Goal: Task Accomplishment & Management: Complete application form

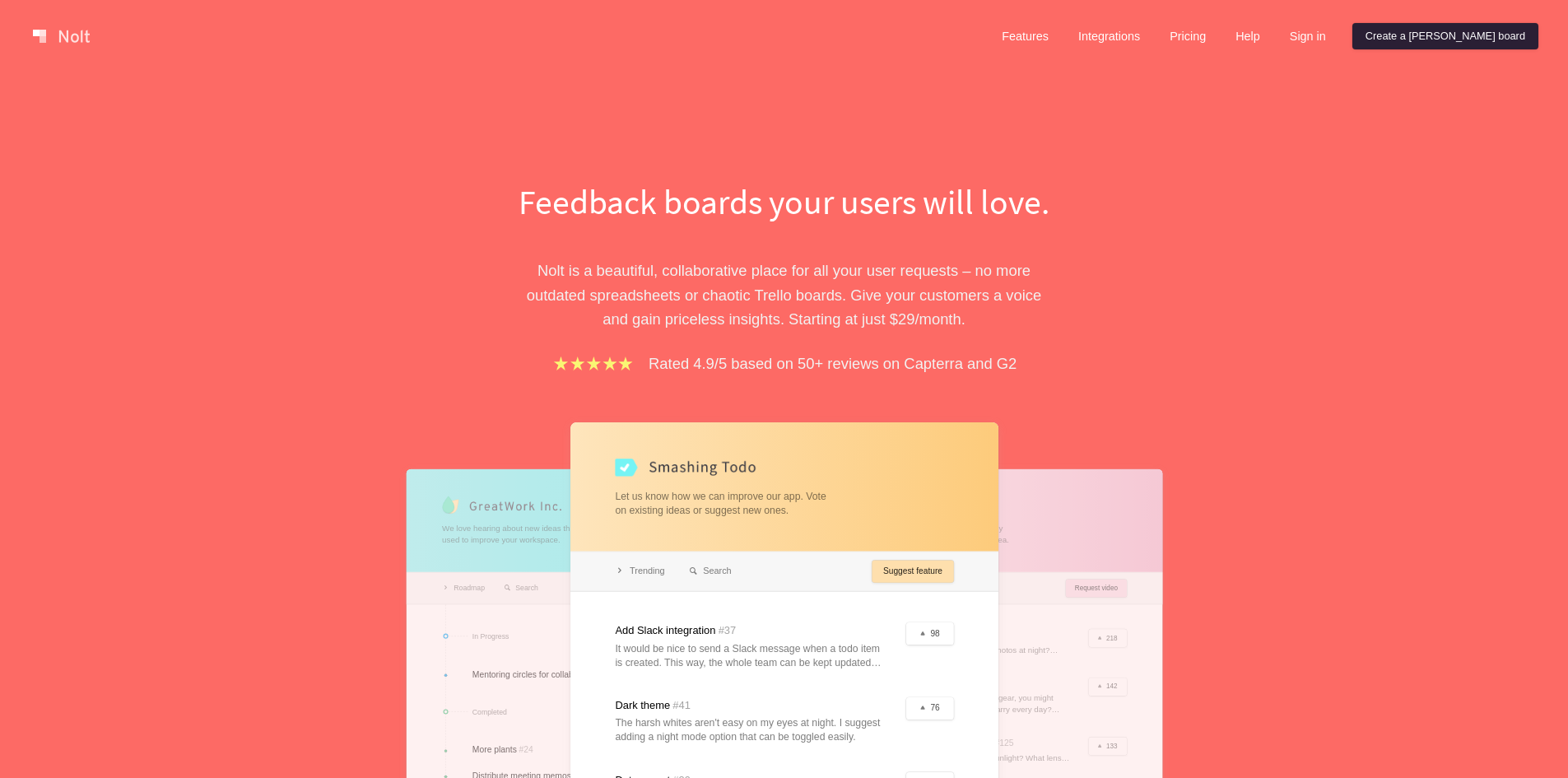
click at [1480, 37] on link "Create a [PERSON_NAME] board" at bounding box center [1446, 35] width 186 height 26
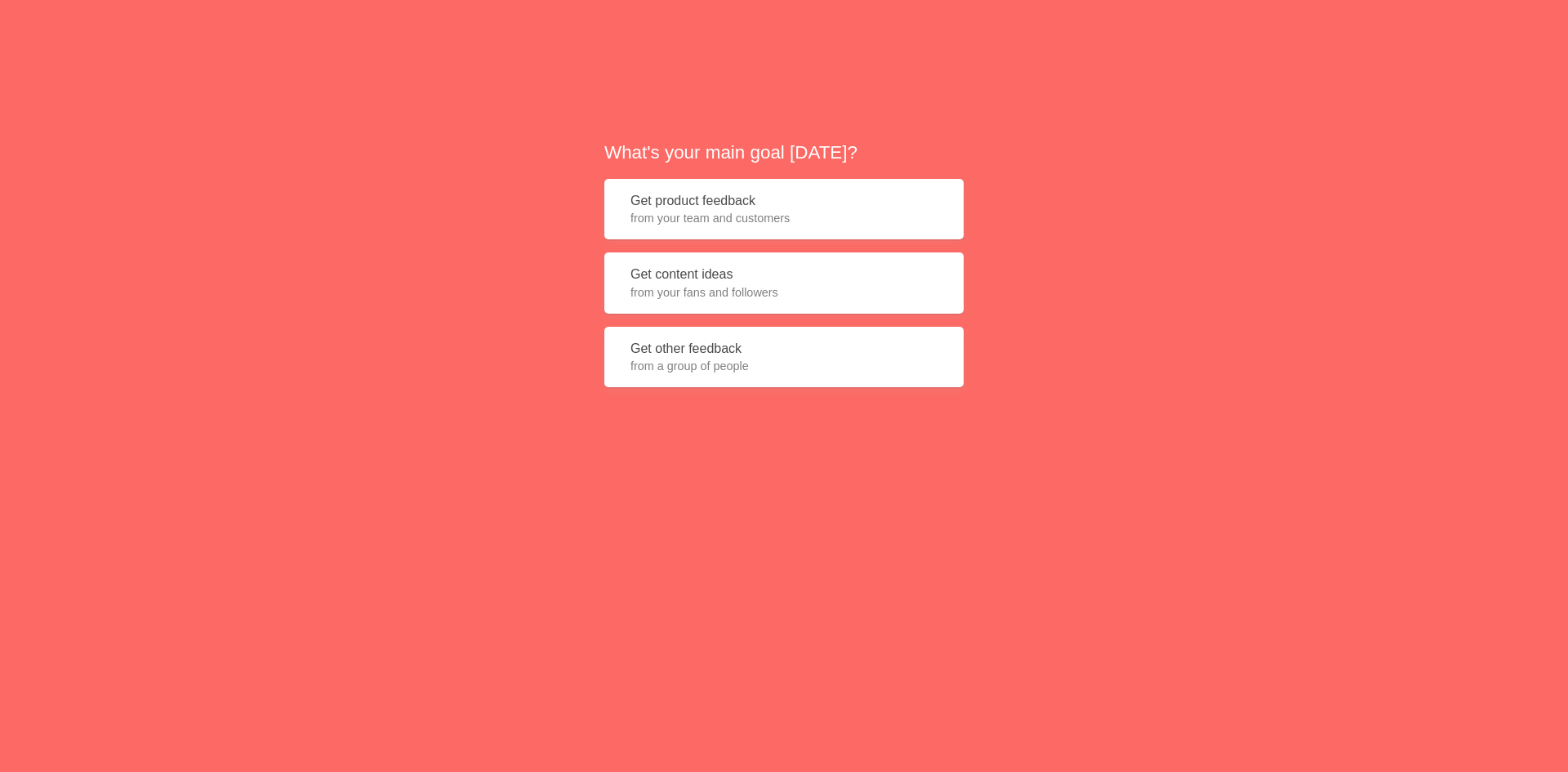
click at [792, 205] on button "Get product feedback from your team and customers" at bounding box center [784, 210] width 360 height 62
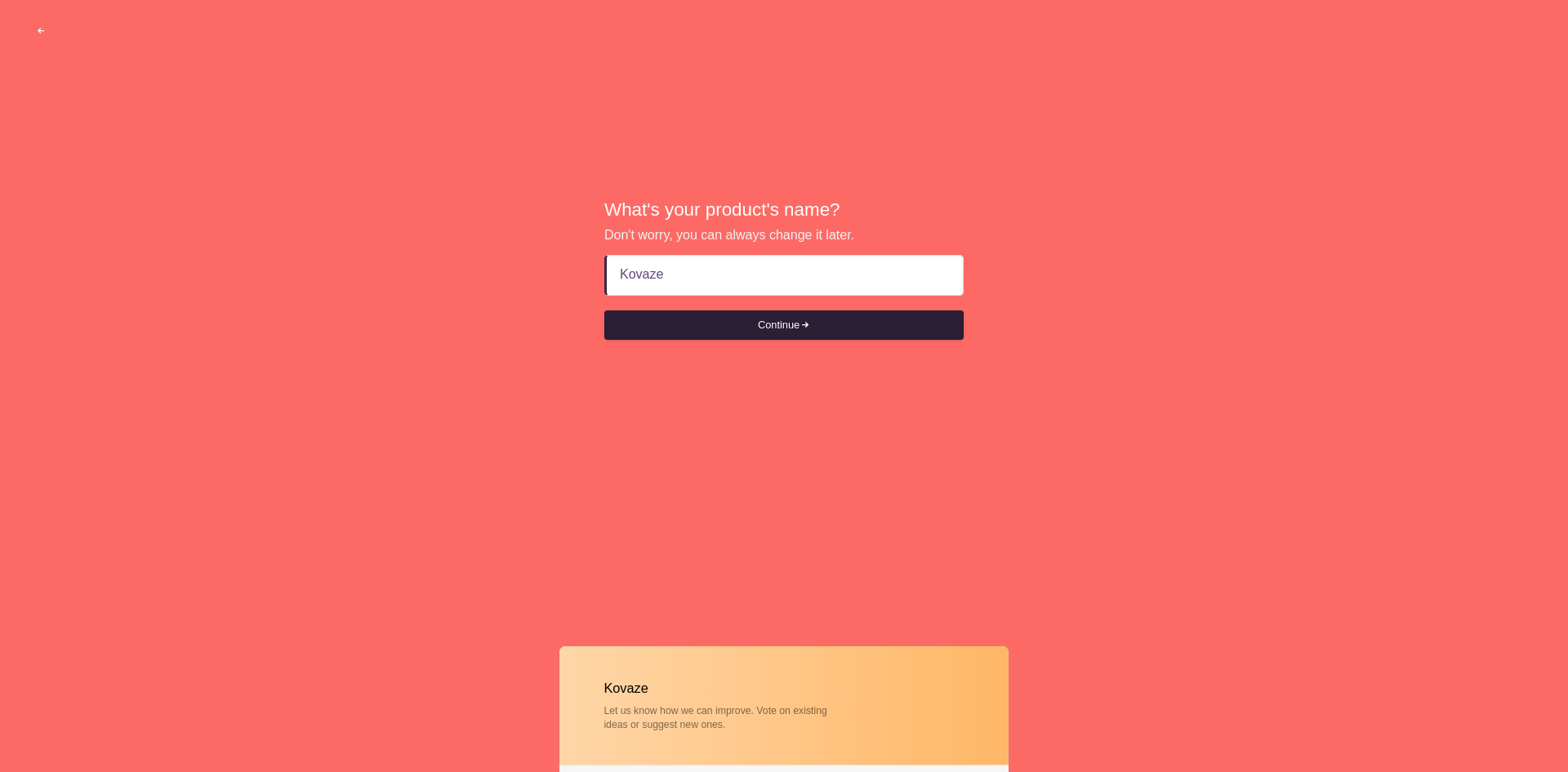
click at [767, 318] on button "Continue" at bounding box center [784, 325] width 360 height 29
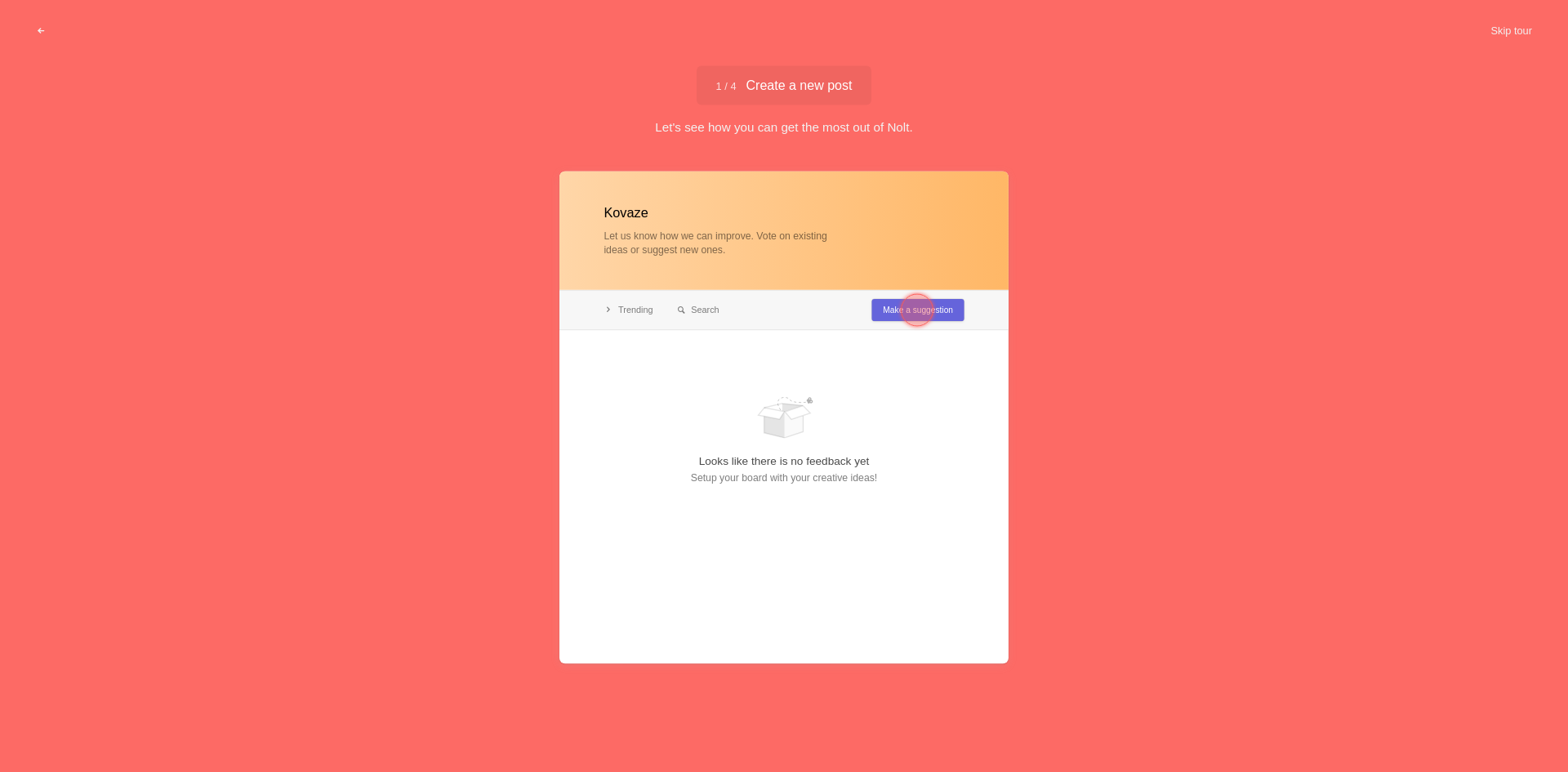
type input "Kovaze"
click at [945, 308] on div at bounding box center [917, 311] width 59 height 59
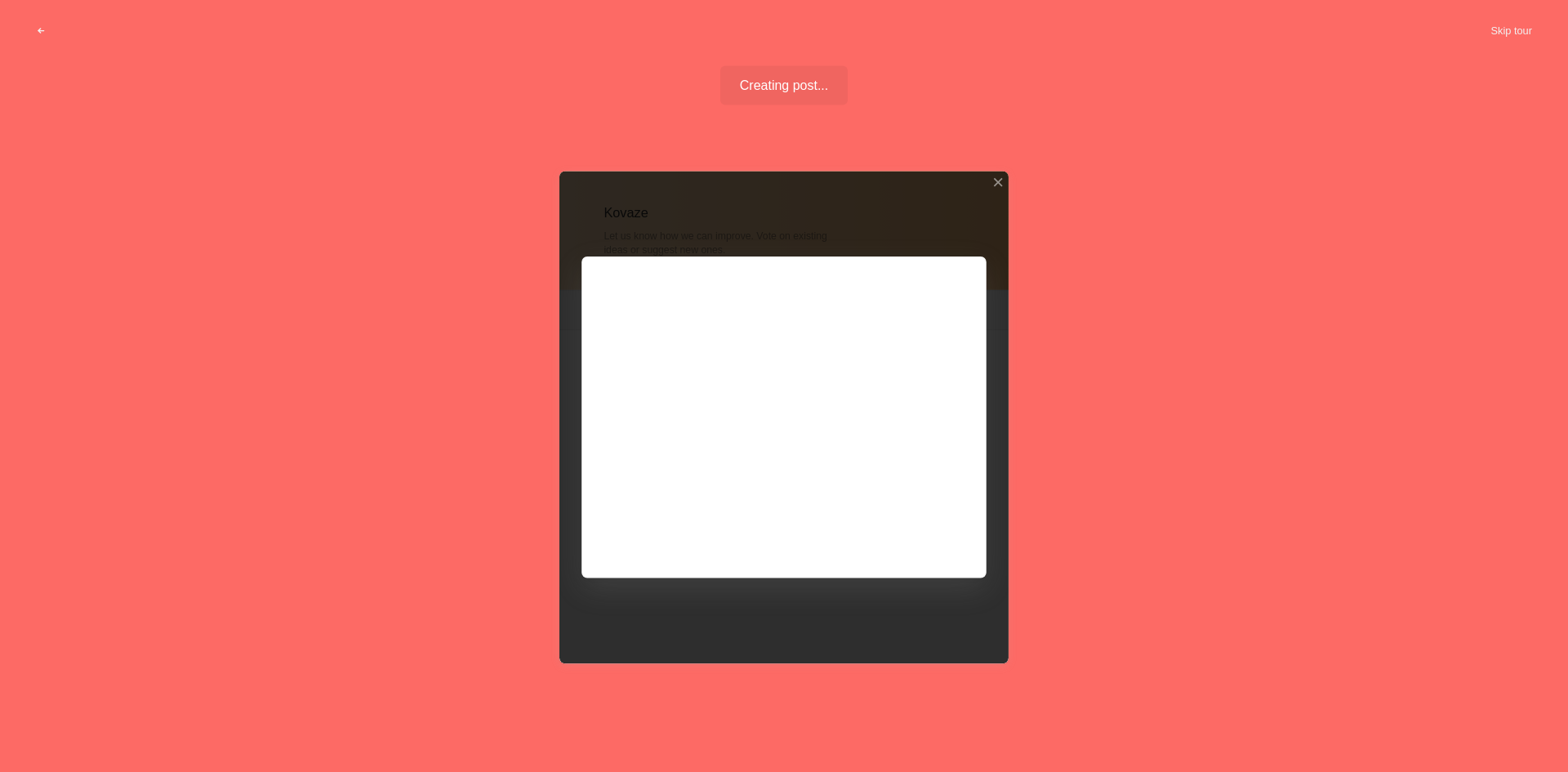
click at [920, 534] on div at bounding box center [784, 417] width 449 height 492
click at [1266, 331] on div "Kovaze Let us know how we can improve. Vote on existing ideas or suggest new on…" at bounding box center [784, 460] width 1568 height 599
click at [1522, 27] on button "Skip tour" at bounding box center [1511, 31] width 81 height 29
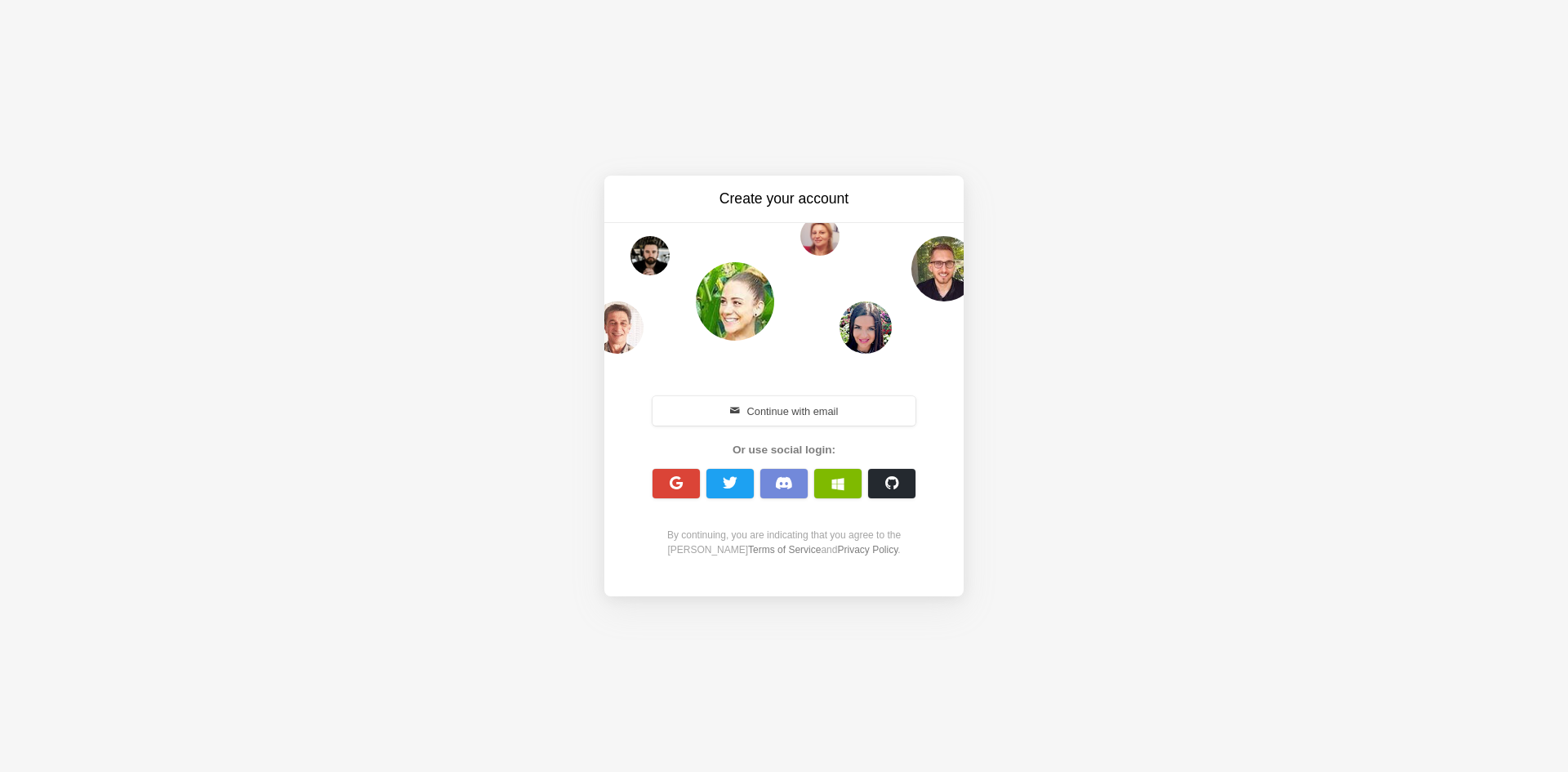
click at [684, 481] on button "button" at bounding box center [676, 483] width 47 height 29
